Goal: Ask a question: Seek information or help from site administrators or community

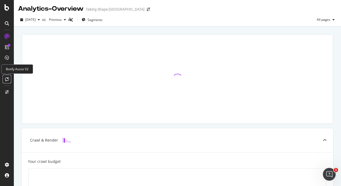
click at [6, 80] on icon at bounding box center [7, 79] width 4 height 4
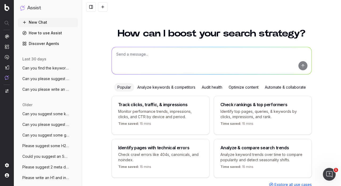
scroll to position [20, 0]
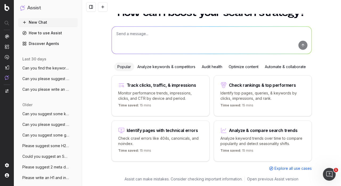
click at [134, 44] on textarea at bounding box center [212, 40] width 200 height 27
paste textarea "https://takingshape.com/AU/clothing/sleepwear/robes-and-dressing-gowns/ https:/…"
type textarea "Can you please suggest some secondary and longtail SEO keywords for the followi…"
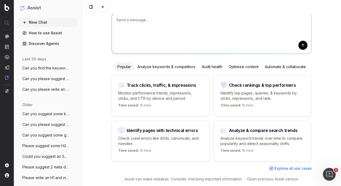
scroll to position [0, 0]
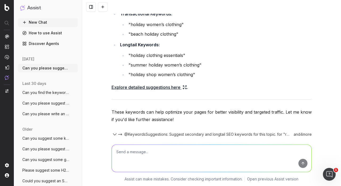
scroll to position [559, 0]
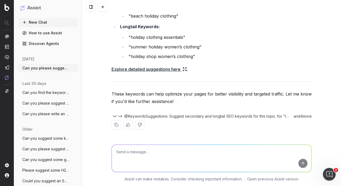
click at [168, 68] on link "Explore detailed suggestions here" at bounding box center [149, 68] width 75 height 7
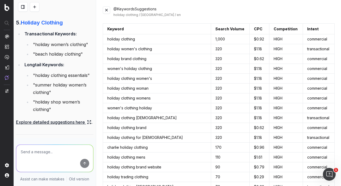
scroll to position [709, 0]
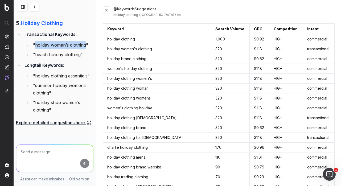
drag, startPoint x: 35, startPoint y: 53, endPoint x: 85, endPoint y: 53, distance: 49.8
click at [85, 49] on li ""holiday women’s clothing"" at bounding box center [62, 44] width 62 height 7
copy li "holiday women’s clothing"
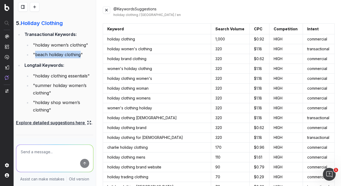
drag, startPoint x: 35, startPoint y: 61, endPoint x: 80, endPoint y: 62, distance: 45.0
click at [80, 58] on li ""beach holiday clothing"" at bounding box center [62, 54] width 62 height 7
copy li "beach holiday clothing"
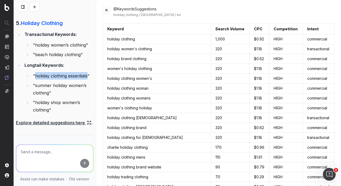
drag, startPoint x: 36, startPoint y: 83, endPoint x: 88, endPoint y: 84, distance: 52.5
click at [88, 80] on li ""holiday clothing essentials"" at bounding box center [62, 75] width 62 height 7
copy li "holiday clothing essentials"
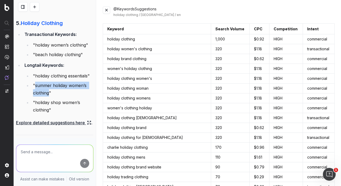
drag, startPoint x: 35, startPoint y: 94, endPoint x: 49, endPoint y: 99, distance: 14.9
click at [49, 97] on li ""summer holiday women’s clothing"" at bounding box center [62, 89] width 62 height 15
copy li "summer holiday women’s clothing"
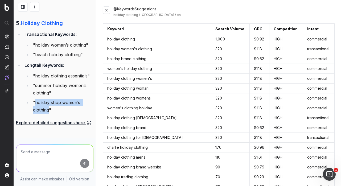
drag, startPoint x: 35, startPoint y: 110, endPoint x: 48, endPoint y: 117, distance: 15.2
click at [48, 114] on li ""holiday shop women’s clothing"" at bounding box center [62, 106] width 62 height 15
copy li "holiday shop women’s clothing"
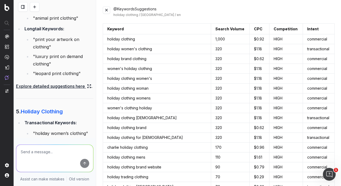
scroll to position [616, 0]
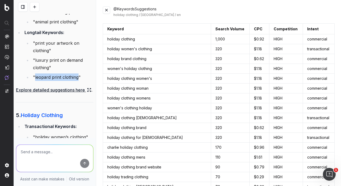
drag, startPoint x: 35, startPoint y: 84, endPoint x: 78, endPoint y: 87, distance: 43.5
click at [78, 81] on li ""leopard print clothing"" at bounding box center [62, 76] width 62 height 7
copy li "leopard print clothing"
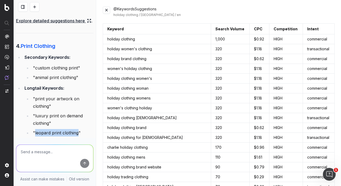
scroll to position [560, 0]
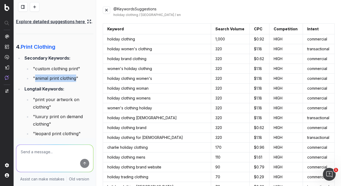
drag, startPoint x: 35, startPoint y: 85, endPoint x: 75, endPoint y: 86, distance: 39.7
click at [75, 82] on li ""animal print clothing"" at bounding box center [62, 78] width 62 height 7
copy li "animal print clothing"
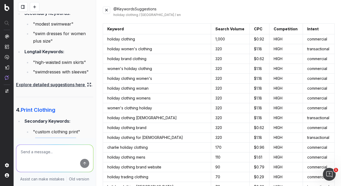
scroll to position [491, 0]
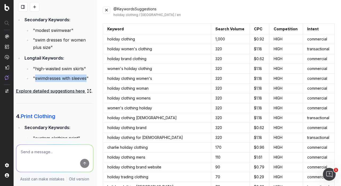
drag, startPoint x: 35, startPoint y: 86, endPoint x: 88, endPoint y: 87, distance: 53.0
click at [88, 82] on li ""swimdresses with sleeves"" at bounding box center [62, 78] width 62 height 7
copy li "swimdresses with sleeves"
drag, startPoint x: 35, startPoint y: 75, endPoint x: 86, endPoint y: 77, distance: 50.6
click at [86, 72] on li ""high-waisted swim skirts"" at bounding box center [62, 68] width 62 height 7
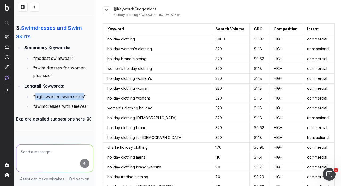
scroll to position [460, 0]
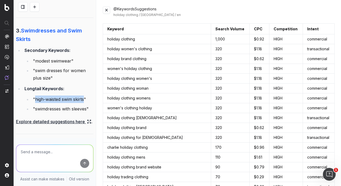
copy li "high-waisted swim skirts"
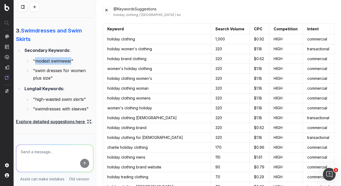
drag, startPoint x: 35, startPoint y: 67, endPoint x: 72, endPoint y: 70, distance: 37.6
click at [72, 65] on li ""modest swimwear"" at bounding box center [62, 60] width 62 height 7
copy li "modest swimwear"
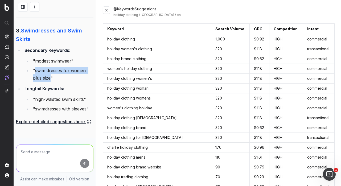
drag, startPoint x: 35, startPoint y: 76, endPoint x: 50, endPoint y: 87, distance: 18.4
click at [50, 82] on li ""swim dresses for women plus size"" at bounding box center [62, 74] width 62 height 15
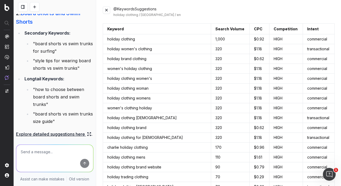
scroll to position [325, 0]
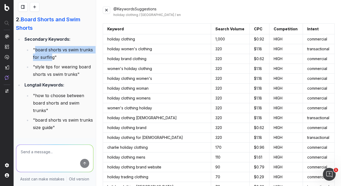
drag, startPoint x: 35, startPoint y: 57, endPoint x: 52, endPoint y: 66, distance: 19.8
click at [52, 61] on li ""board shorts vs swim trunks for surfing"" at bounding box center [62, 53] width 62 height 15
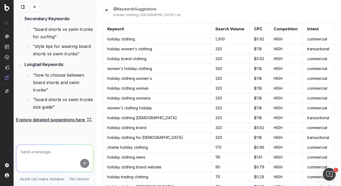
scroll to position [353, 0]
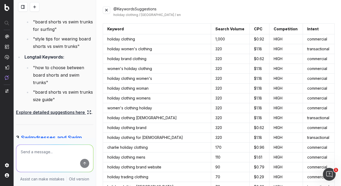
click at [48, 116] on link "Explore detailed suggestions here" at bounding box center [53, 112] width 75 height 7
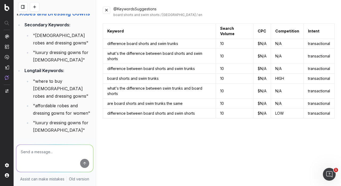
scroll to position [173, 0]
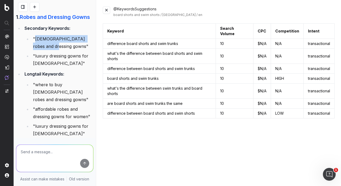
drag, startPoint x: 35, startPoint y: 54, endPoint x: 47, endPoint y: 61, distance: 14.3
click at [47, 50] on li ""ladies robes and dressing gowns"" at bounding box center [62, 42] width 62 height 15
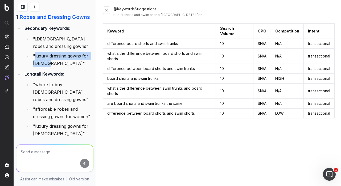
drag, startPoint x: 35, startPoint y: 70, endPoint x: 44, endPoint y: 77, distance: 12.4
click at [44, 67] on li ""luxury dressing gowns for ladies"" at bounding box center [62, 59] width 62 height 15
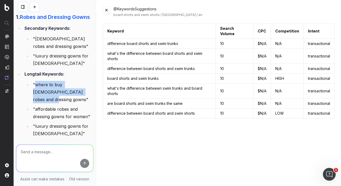
drag, startPoint x: 36, startPoint y: 100, endPoint x: 73, endPoint y: 107, distance: 37.6
click at [73, 103] on li ""where to buy ladies robes and dressing gowns"" at bounding box center [62, 92] width 62 height 22
click at [56, 159] on textarea at bounding box center [54, 158] width 77 height 27
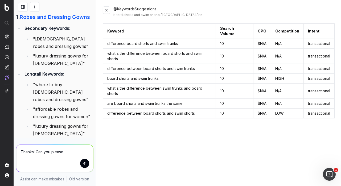
drag, startPoint x: 36, startPoint y: 153, endPoint x: 23, endPoint y: 134, distance: 22.9
click at [23, 134] on div "Can you please suggest some secondary and longtail SEO keywords for the followi…" at bounding box center [55, 93] width 82 height 186
click at [54, 152] on textarea "Can you please" at bounding box center [54, 158] width 77 height 27
paste textarea "https://takingshape.com/AU/clothing/denim-and-jeans/jeans/crop-jeans/ https://t…"
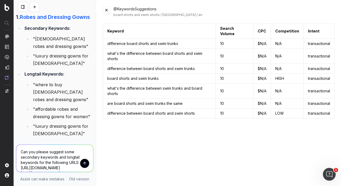
scroll to position [43, 0]
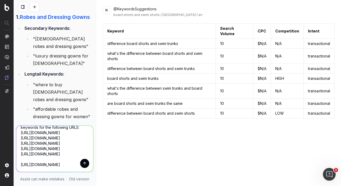
click at [34, 158] on textarea "Can you please suggest some secondary keywords and longtail keywords for the fo…" at bounding box center [54, 149] width 77 height 46
type textarea "Can you please suggest some secondary keywords and longtail keywords for the fo…"
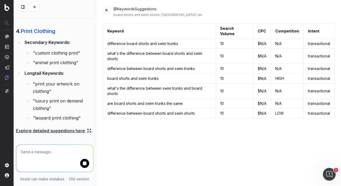
scroll to position [825, 0]
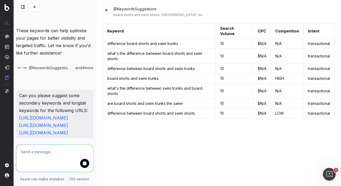
click at [107, 8] on button at bounding box center [106, 9] width 7 height 7
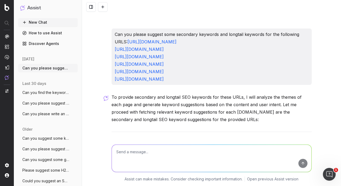
scroll to position [1436, 0]
